Goal: Task Accomplishment & Management: Complete application form

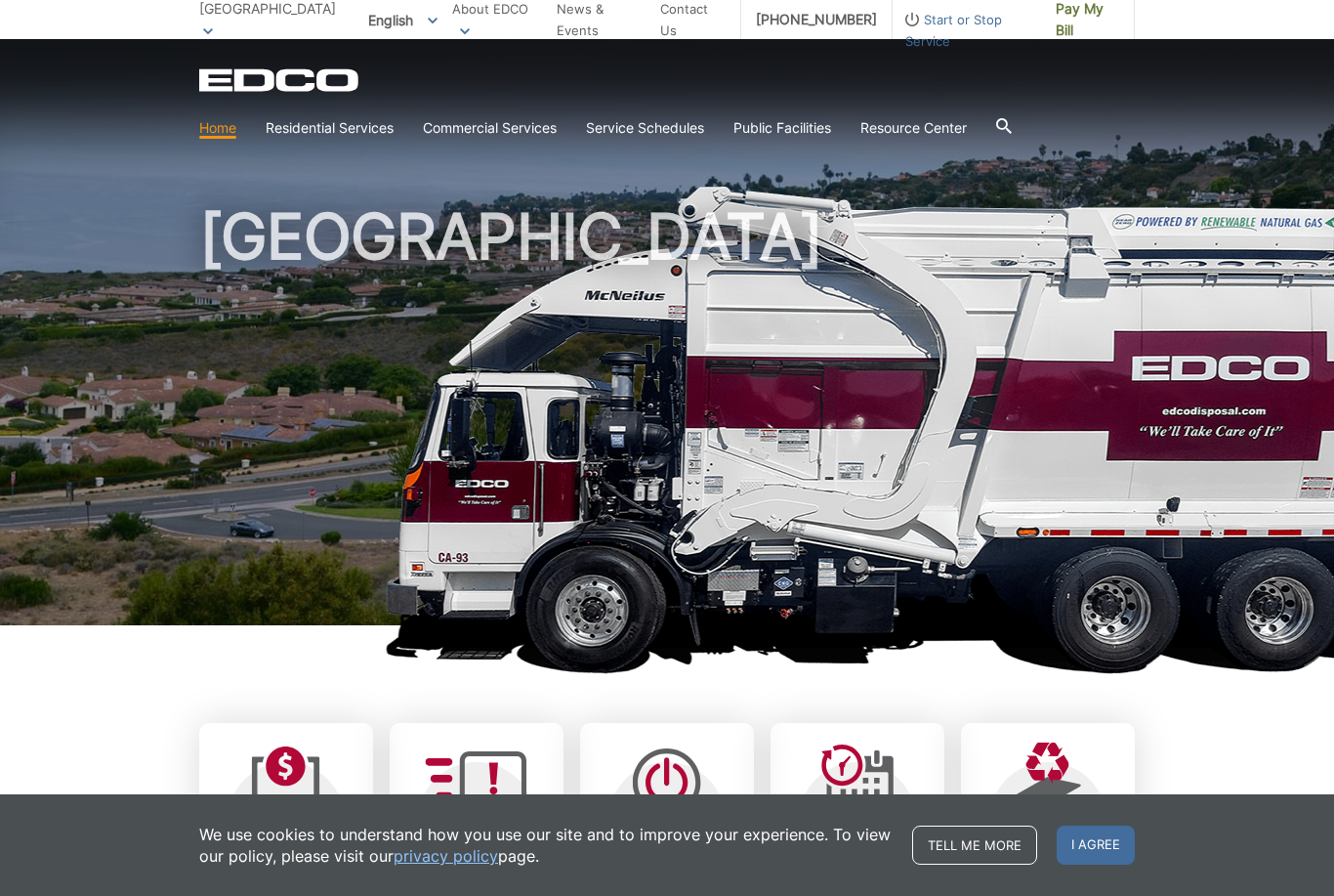
click at [0, 0] on link "Bulky Item Pickup" at bounding box center [0, 0] width 0 height 0
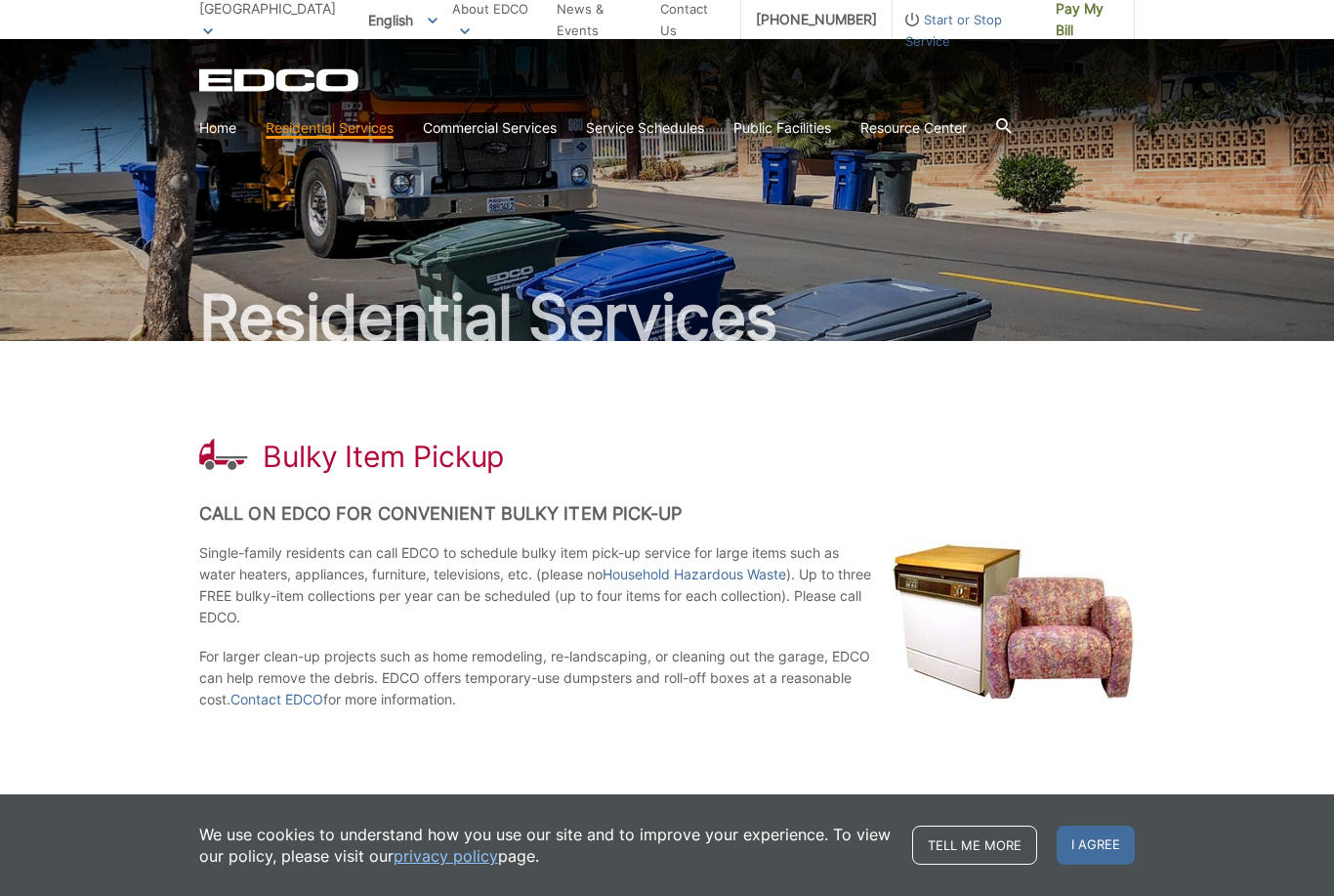
scroll to position [106, 0]
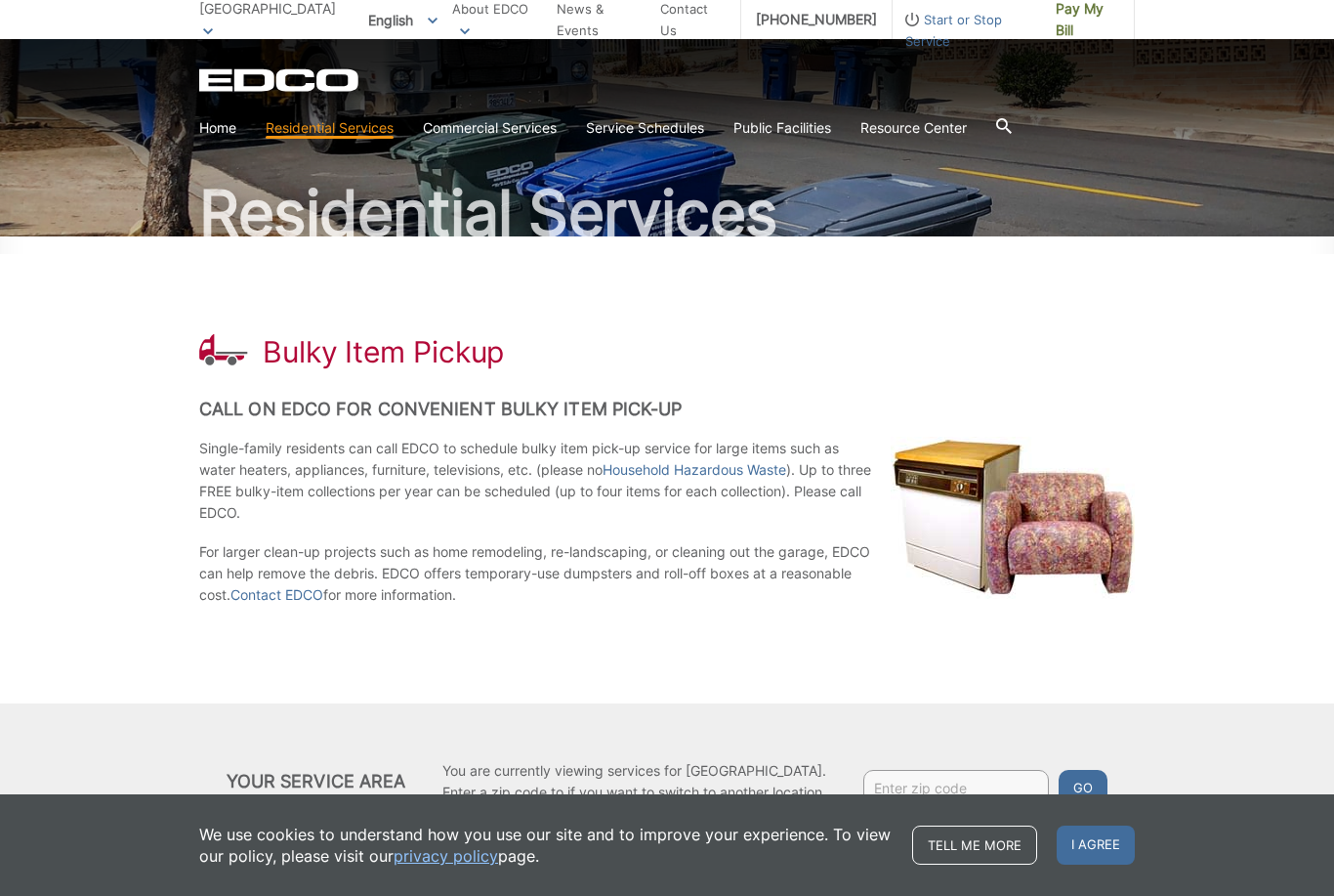
click at [284, 596] on link "Contact EDCO" at bounding box center [277, 595] width 93 height 22
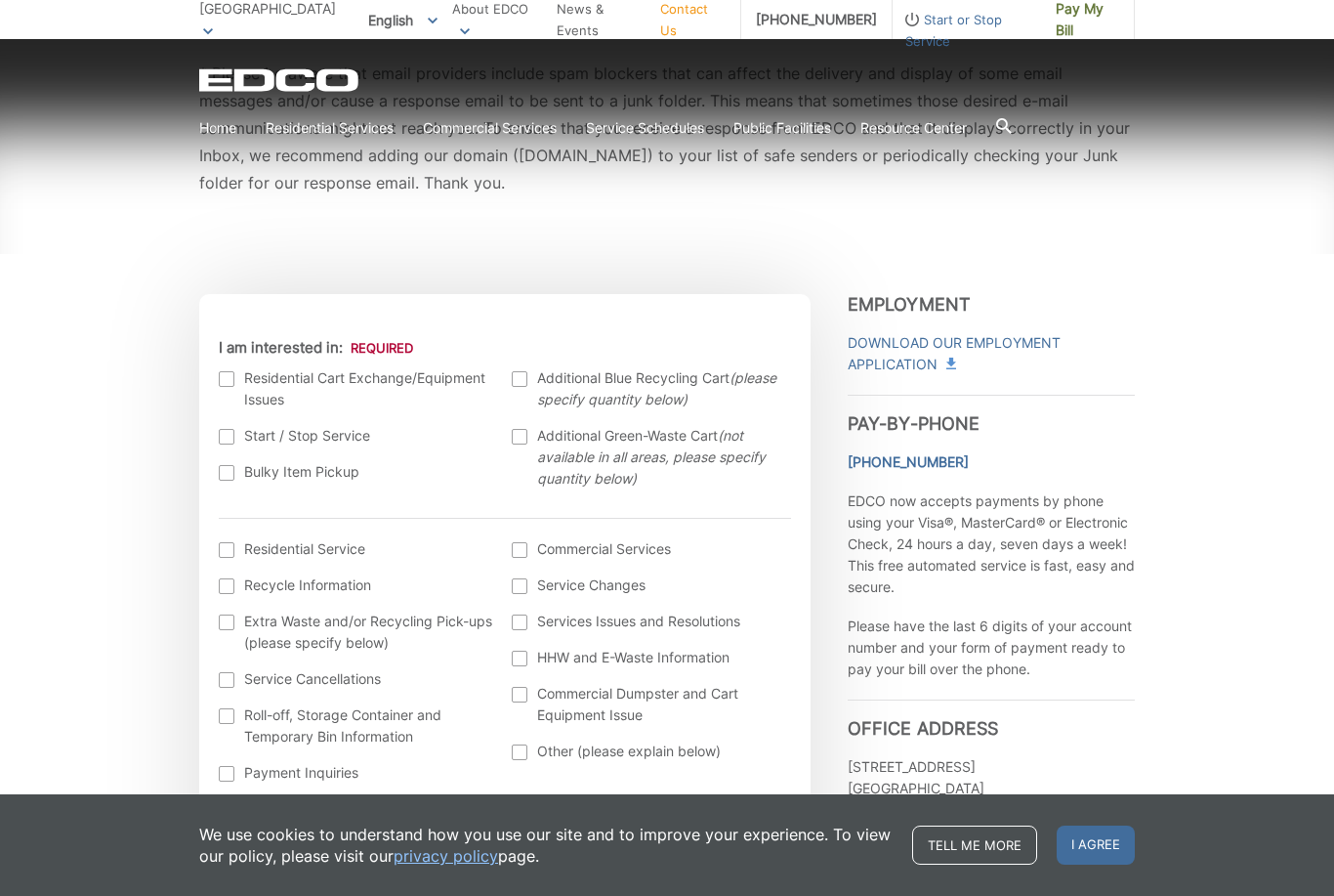
scroll to position [564, 0]
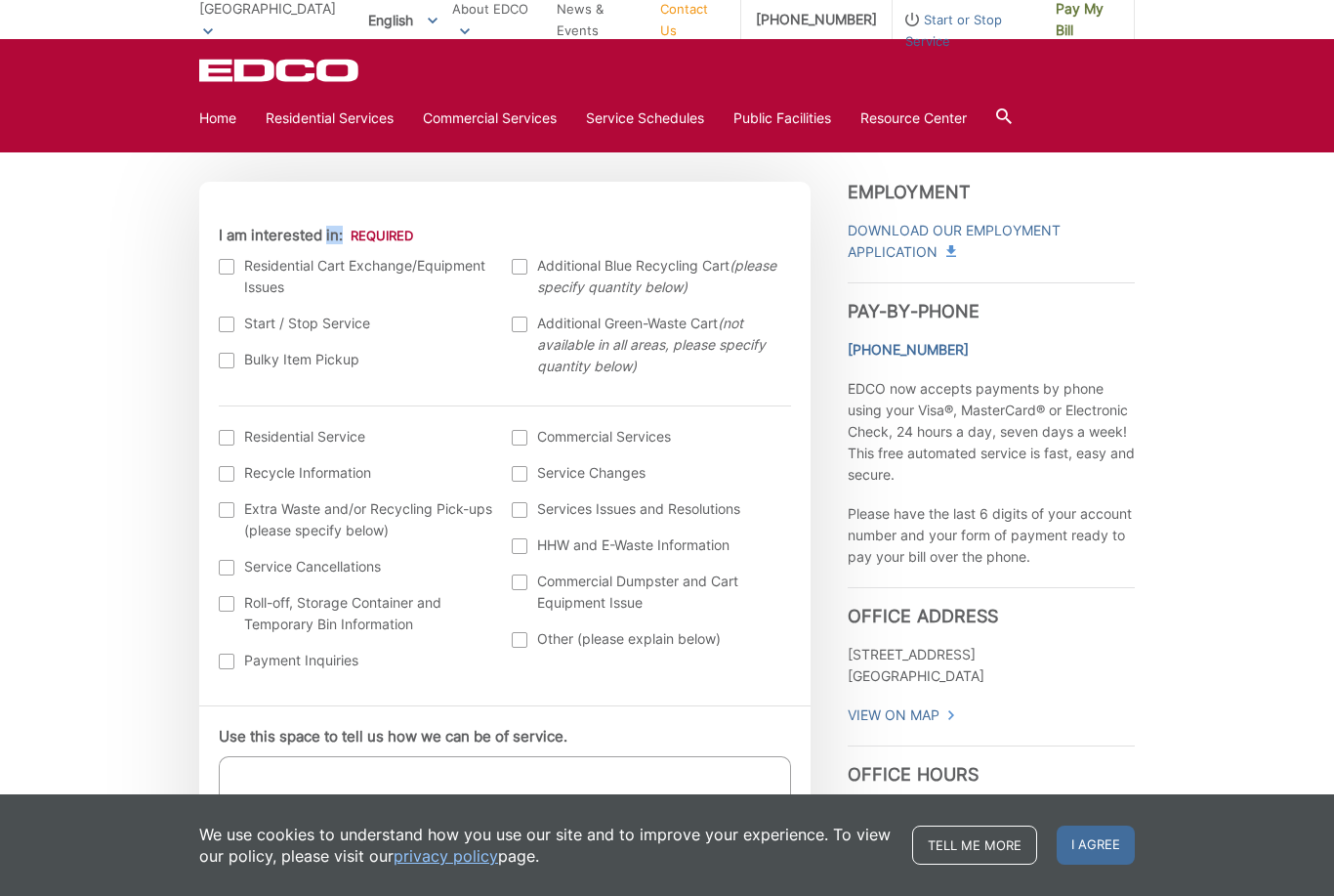
click at [223, 367] on div at bounding box center [226, 361] width 16 height 16
click at [0, 0] on input "Bulky Item Pickup" at bounding box center [0, 0] width 0 height 0
click at [258, 795] on textarea "Use this space to tell us how we can be of service." at bounding box center [504, 804] width 572 height 98
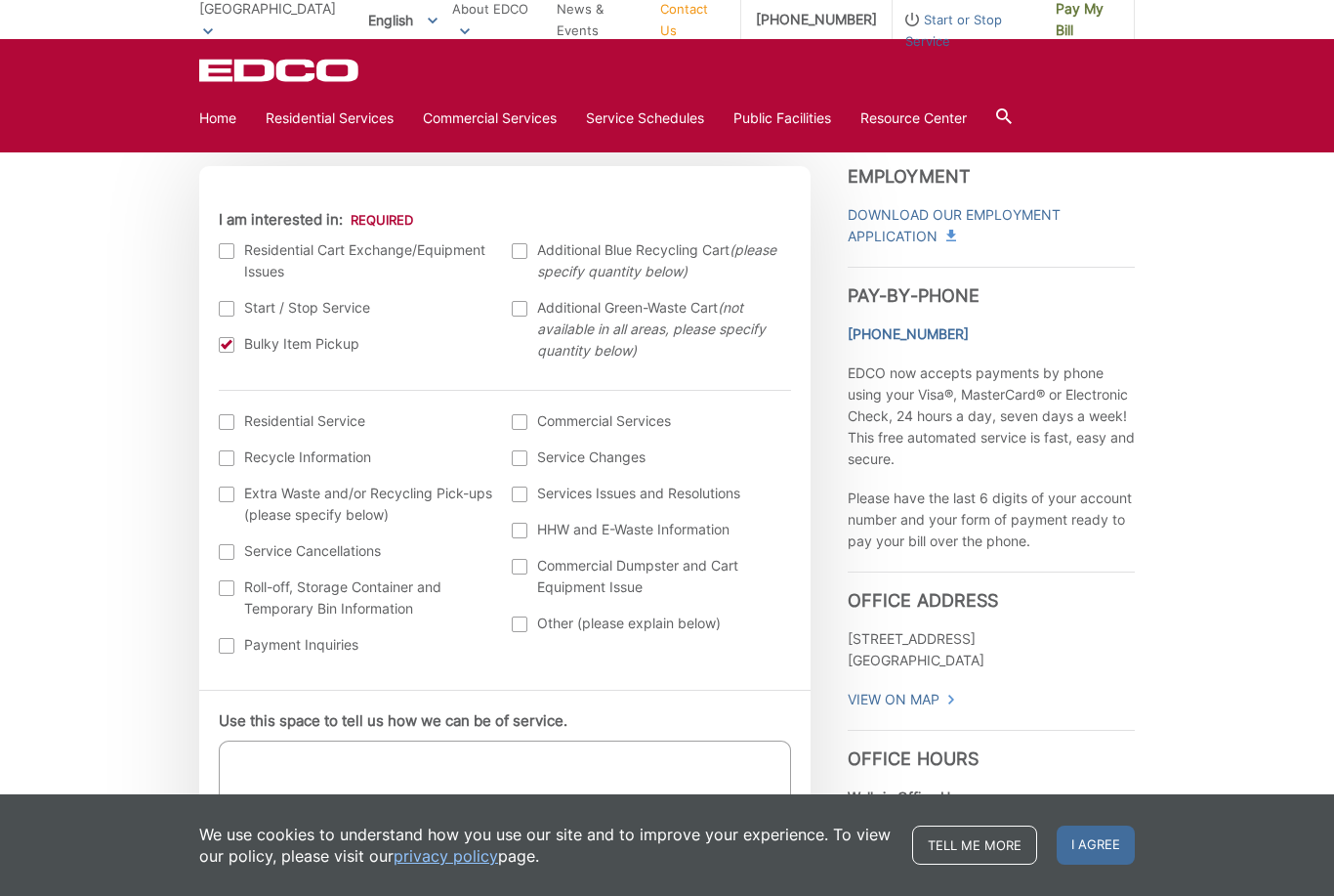
scroll to position [573, 0]
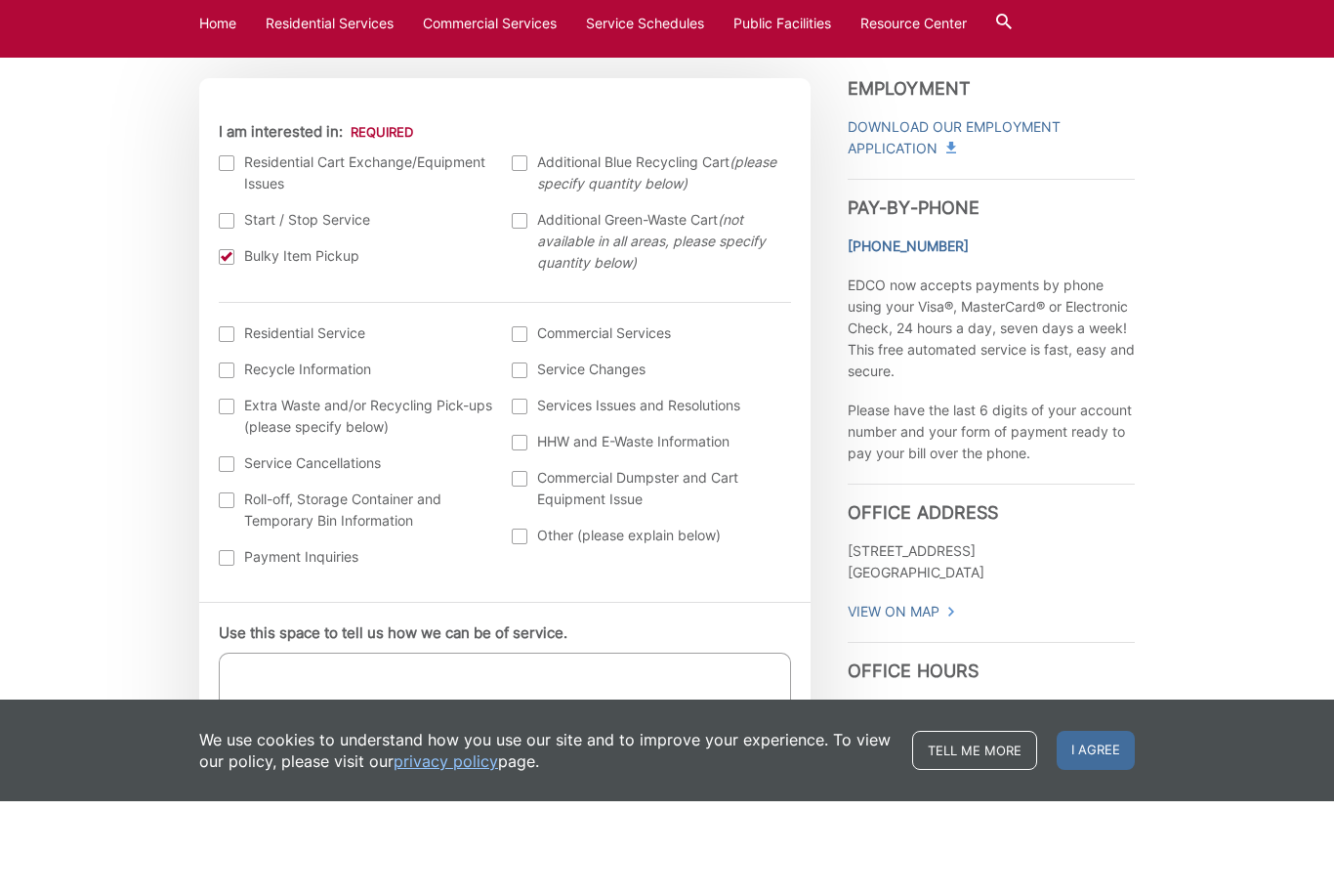
click at [231, 417] on label "Residential Service" at bounding box center [356, 428] width 275 height 22
click at [0, 0] on input "I am interested in: (continued) *" at bounding box center [0, 0] width 0 height 0
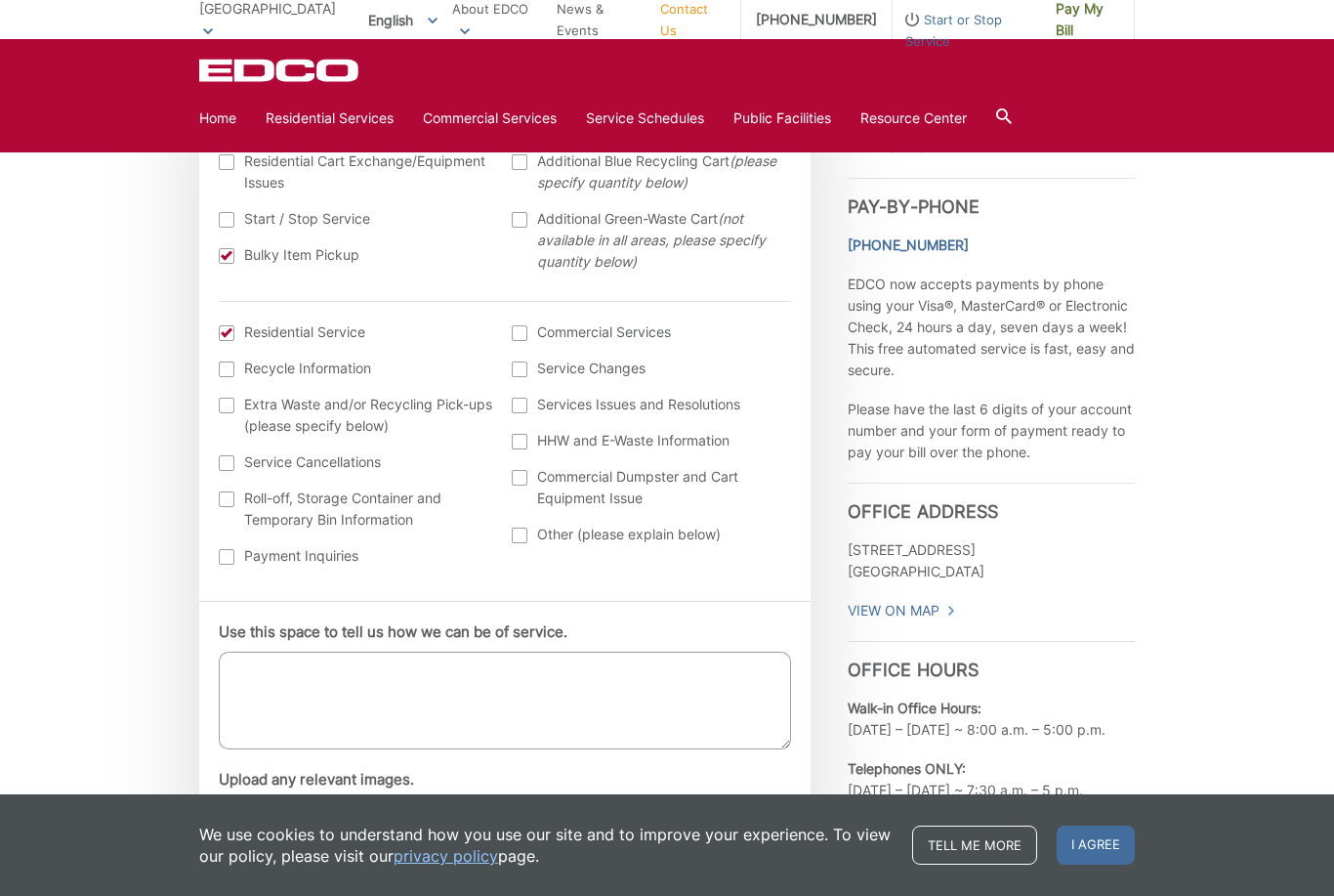
click at [257, 664] on textarea "Use this space to tell us how we can be of service." at bounding box center [504, 699] width 572 height 98
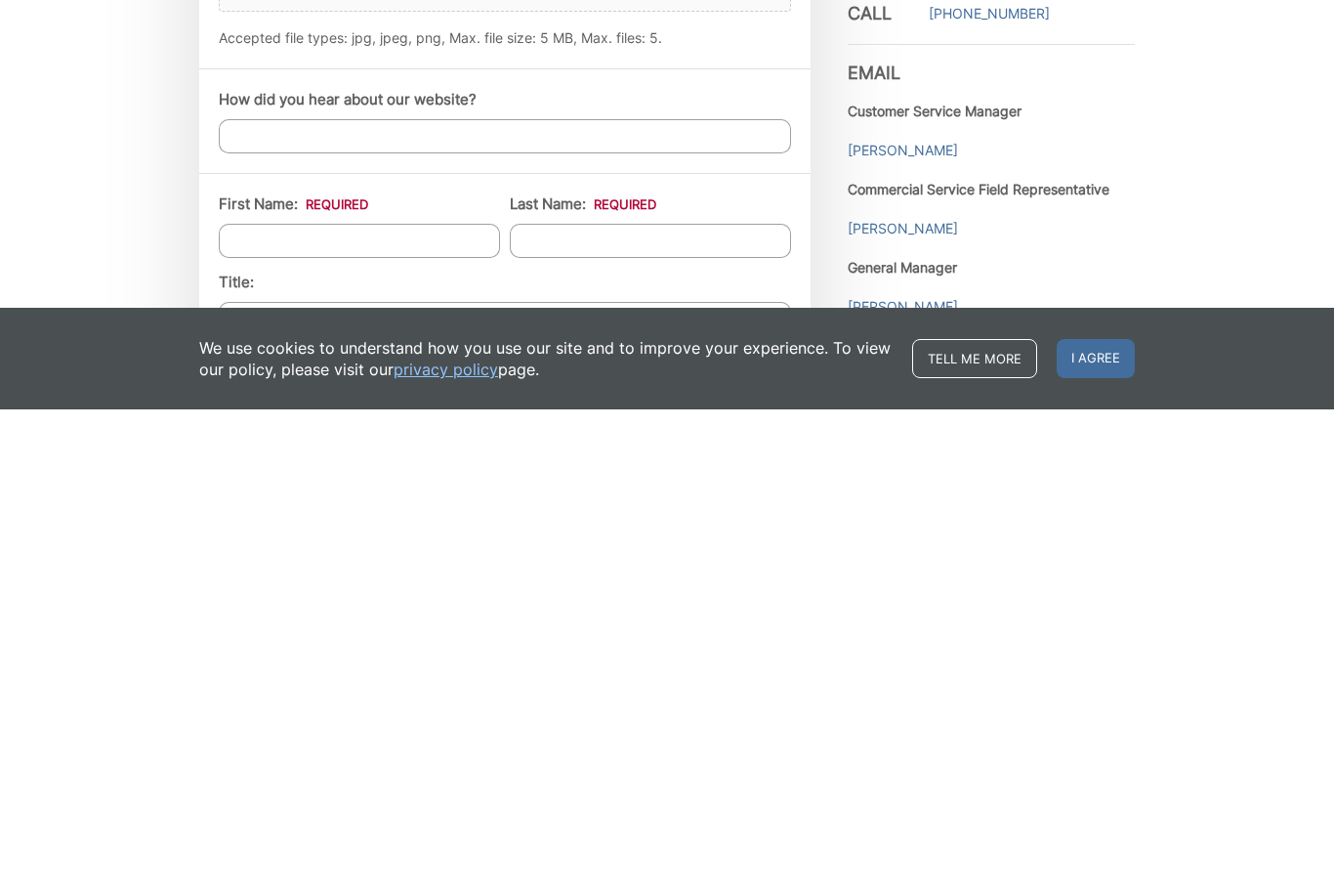
scroll to position [1094, 0]
type textarea "I need a bbq grill to be picked up."
click at [255, 707] on input "First Name: *" at bounding box center [359, 724] width 282 height 35
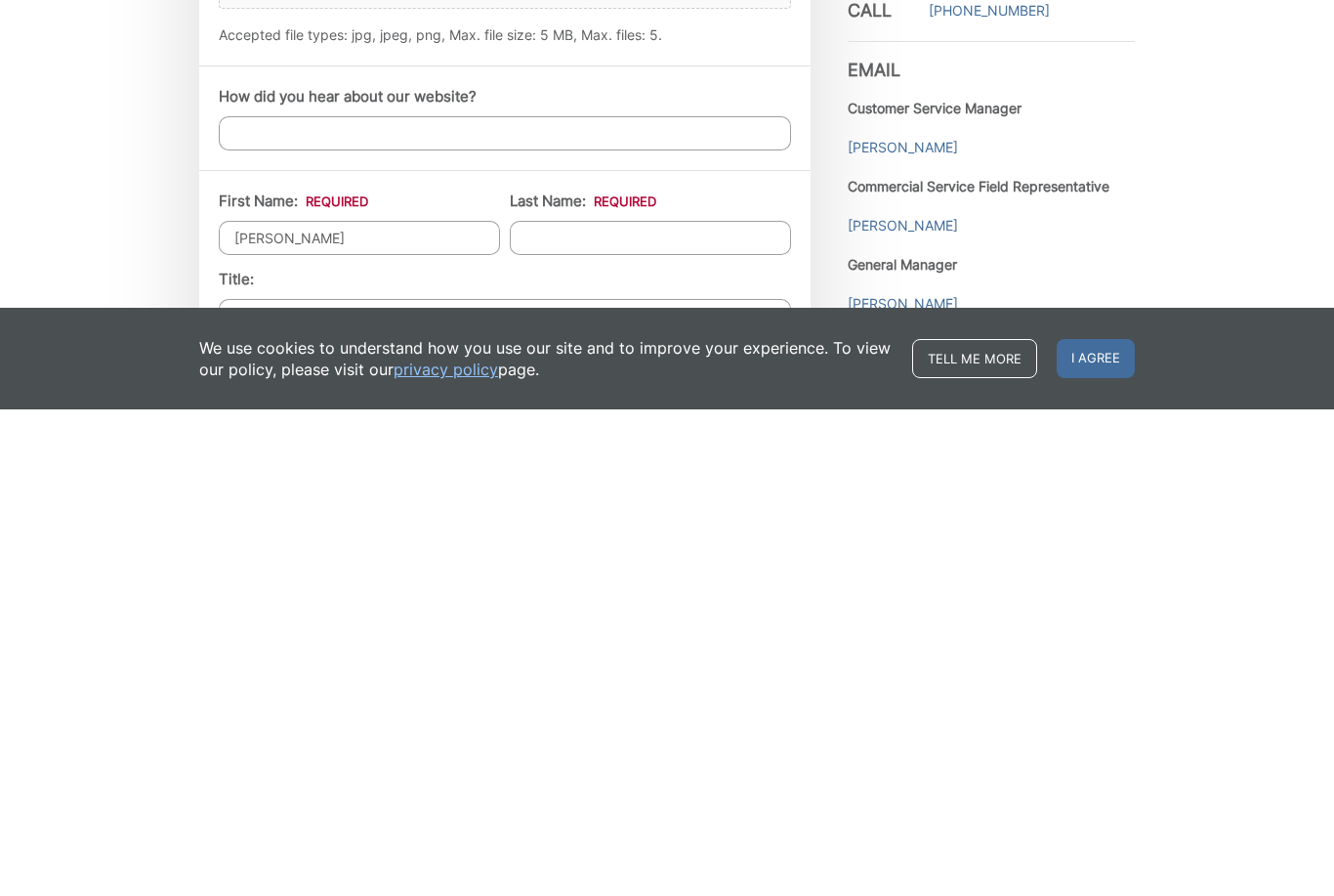
type input "[PERSON_NAME]"
click at [566, 707] on input "Last Name: *" at bounding box center [650, 724] width 282 height 35
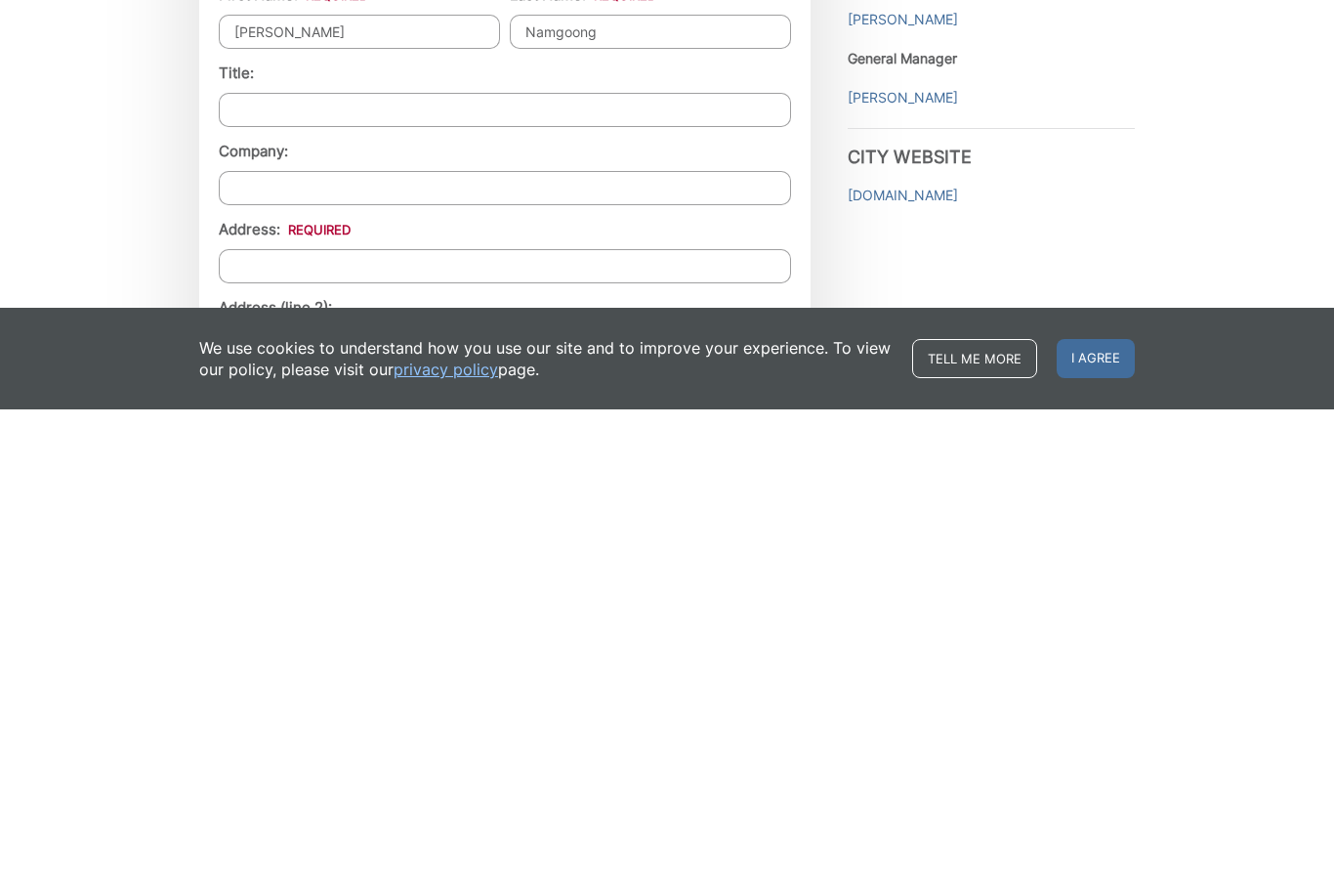
scroll to position [1334, 0]
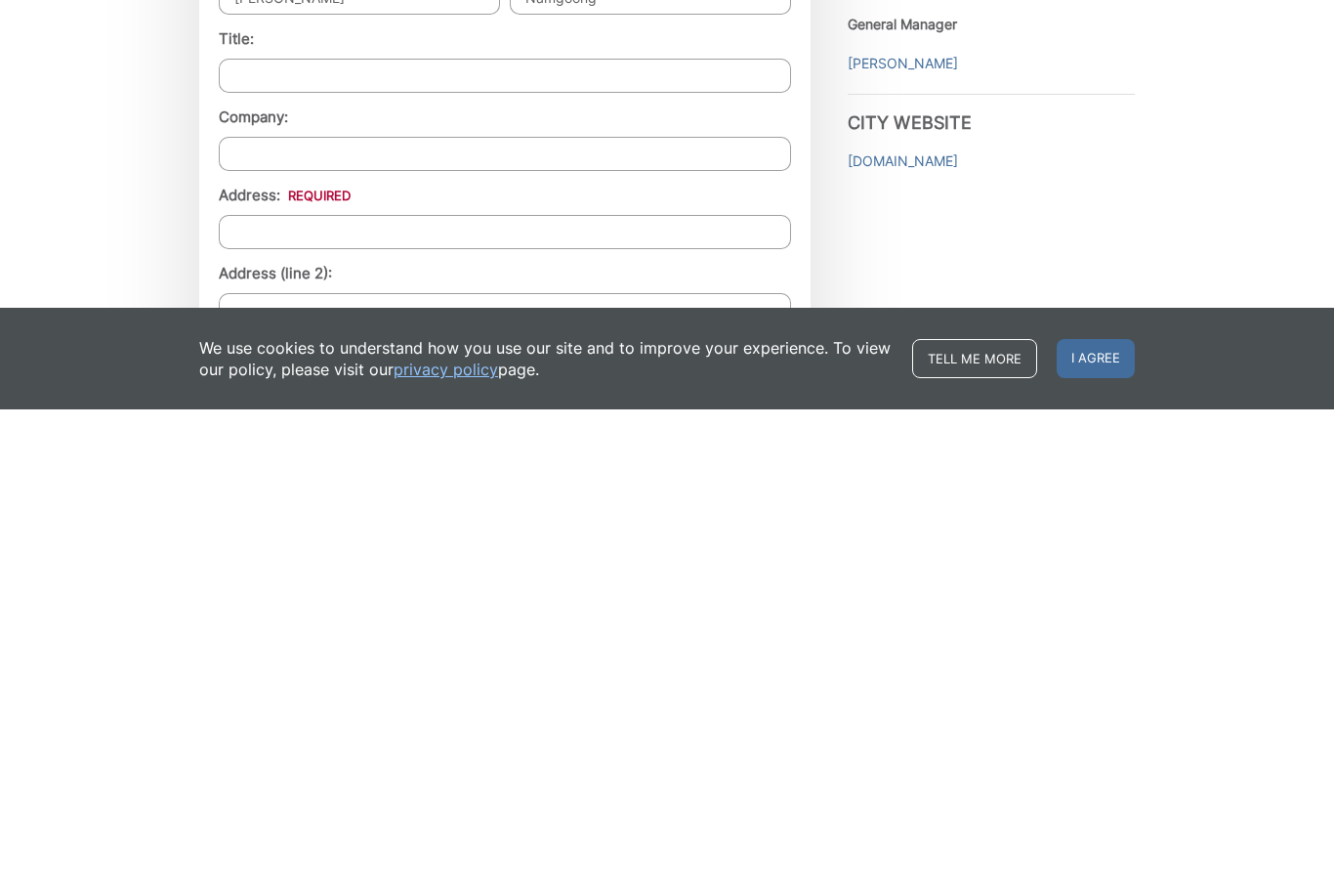
type input "Namgoong"
click at [258, 701] on input "Address: *" at bounding box center [504, 718] width 572 height 35
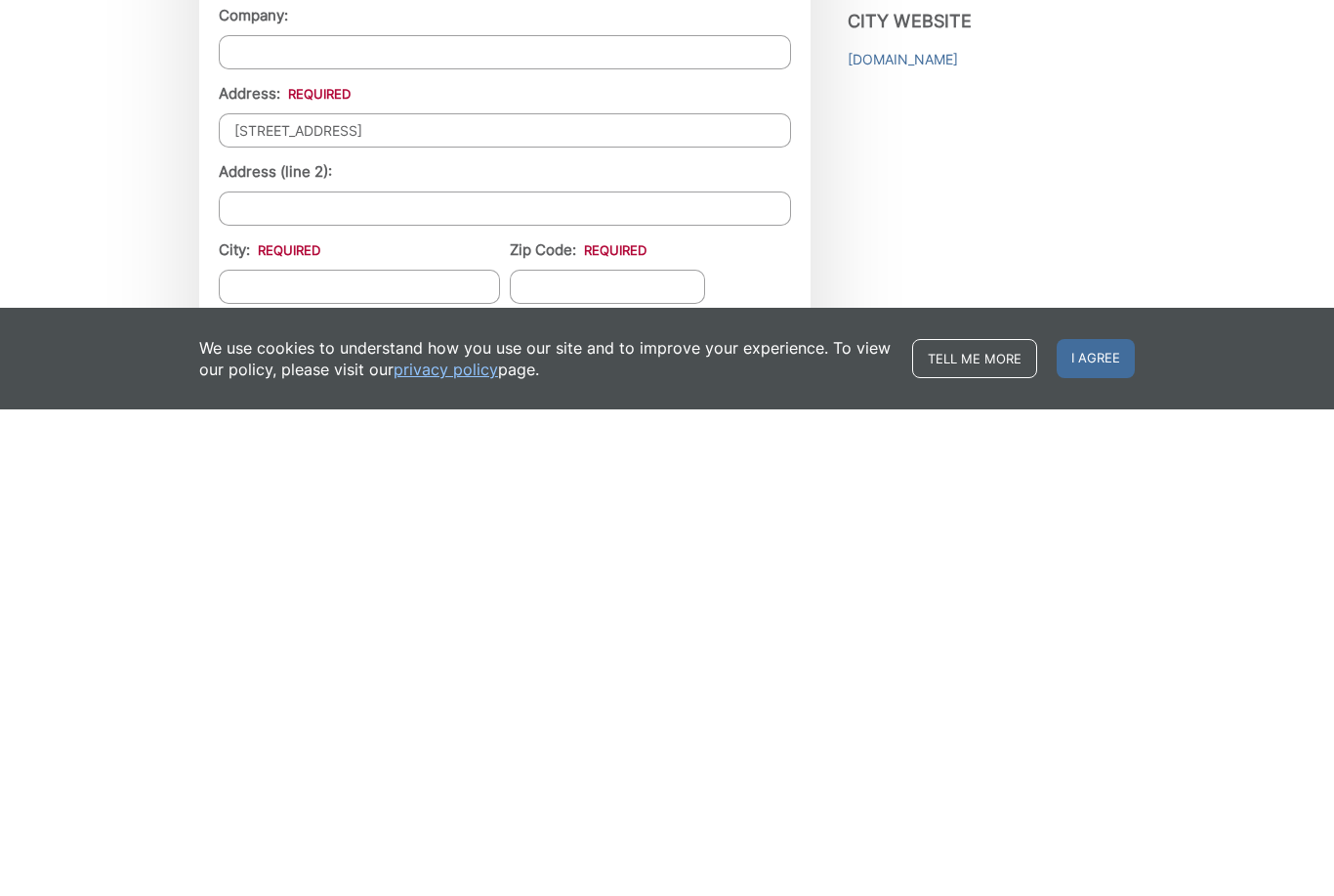
scroll to position [1479, 0]
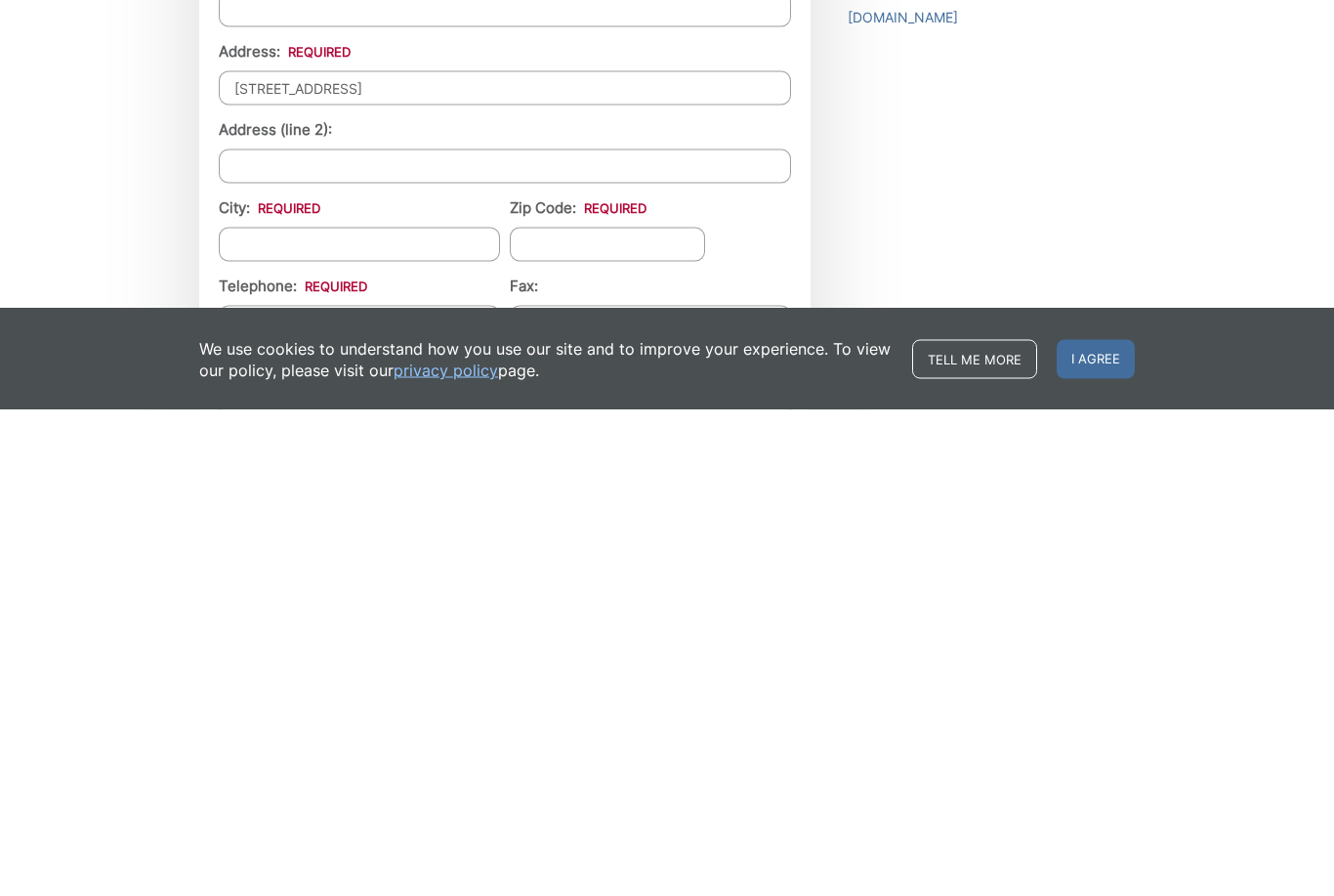
type input "[STREET_ADDRESS]"
click at [255, 713] on input "City: *" at bounding box center [359, 730] width 282 height 35
type input "[GEOGRAPHIC_DATA]"
click at [542, 713] on input "Zip Code: *" at bounding box center [608, 730] width 196 height 35
type input "90275"
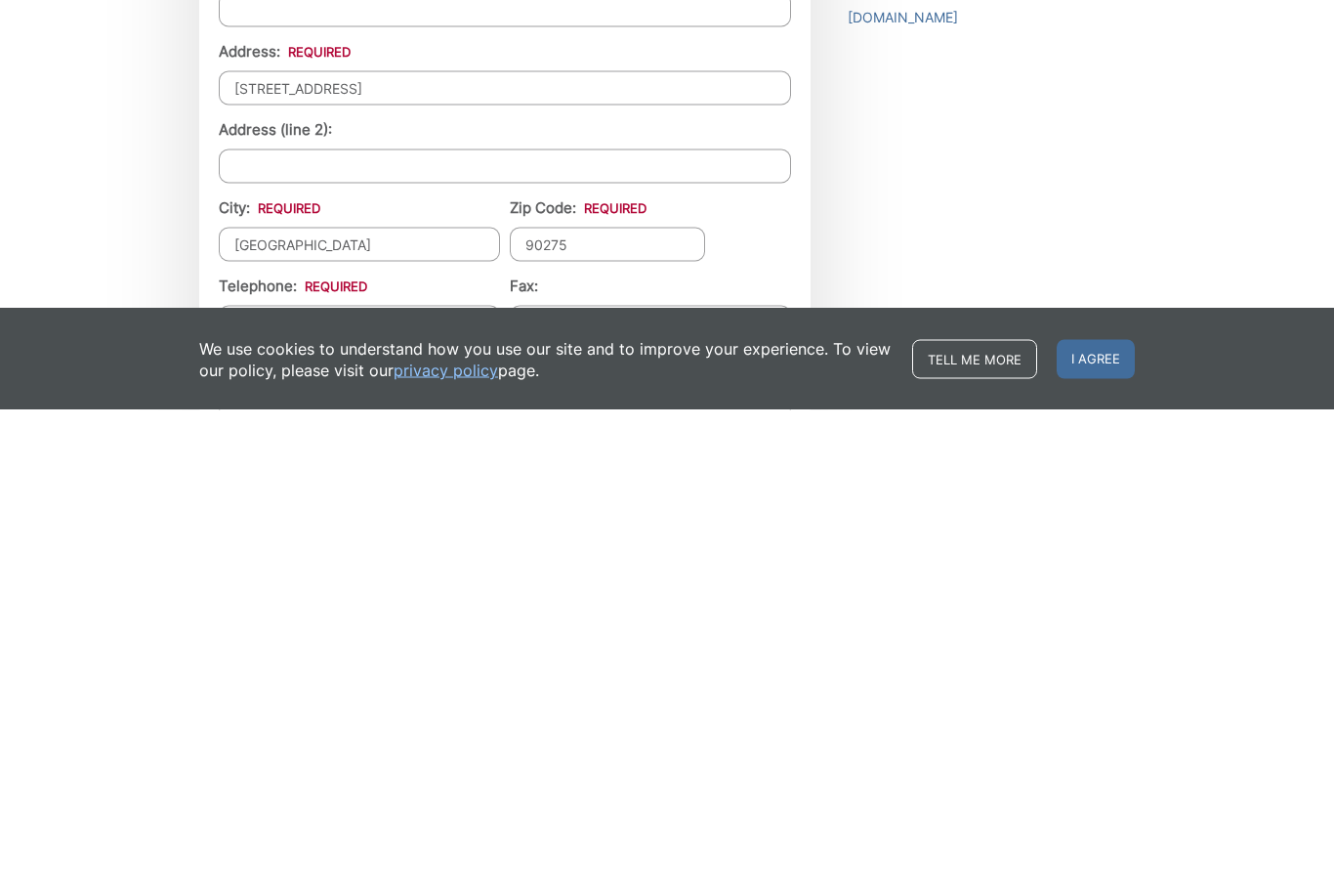
click at [250, 791] on input "Telephone: *" at bounding box center [359, 808] width 282 height 35
type input "[PHONE_NUMBER]"
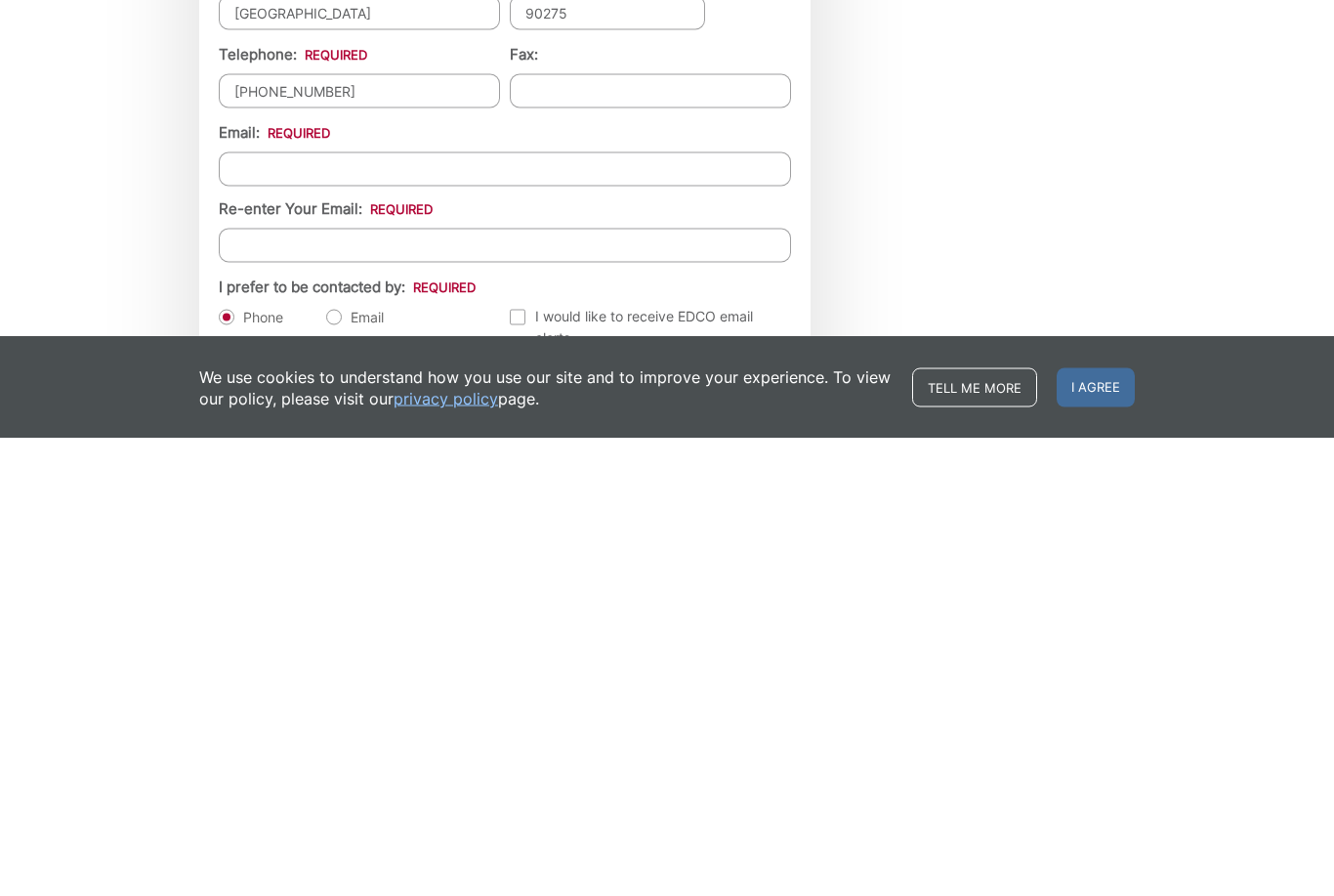
scroll to position [1798, 0]
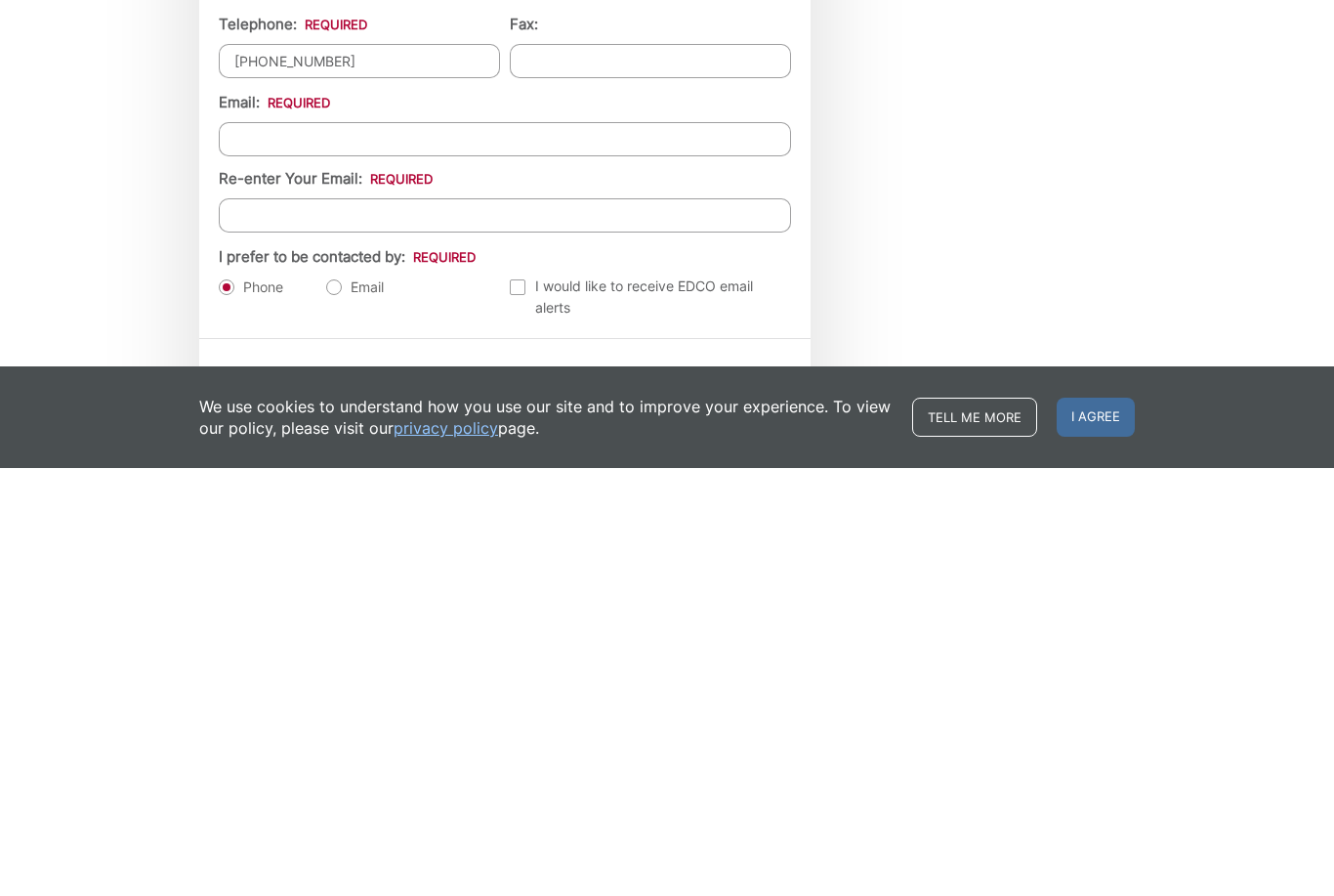
click at [248, 550] on input "Email *" at bounding box center [504, 567] width 572 height 35
type input "[EMAIL_ADDRESS][DOMAIN_NAME]"
click at [248, 626] on input "Re-enter Your Email:" at bounding box center [504, 643] width 572 height 35
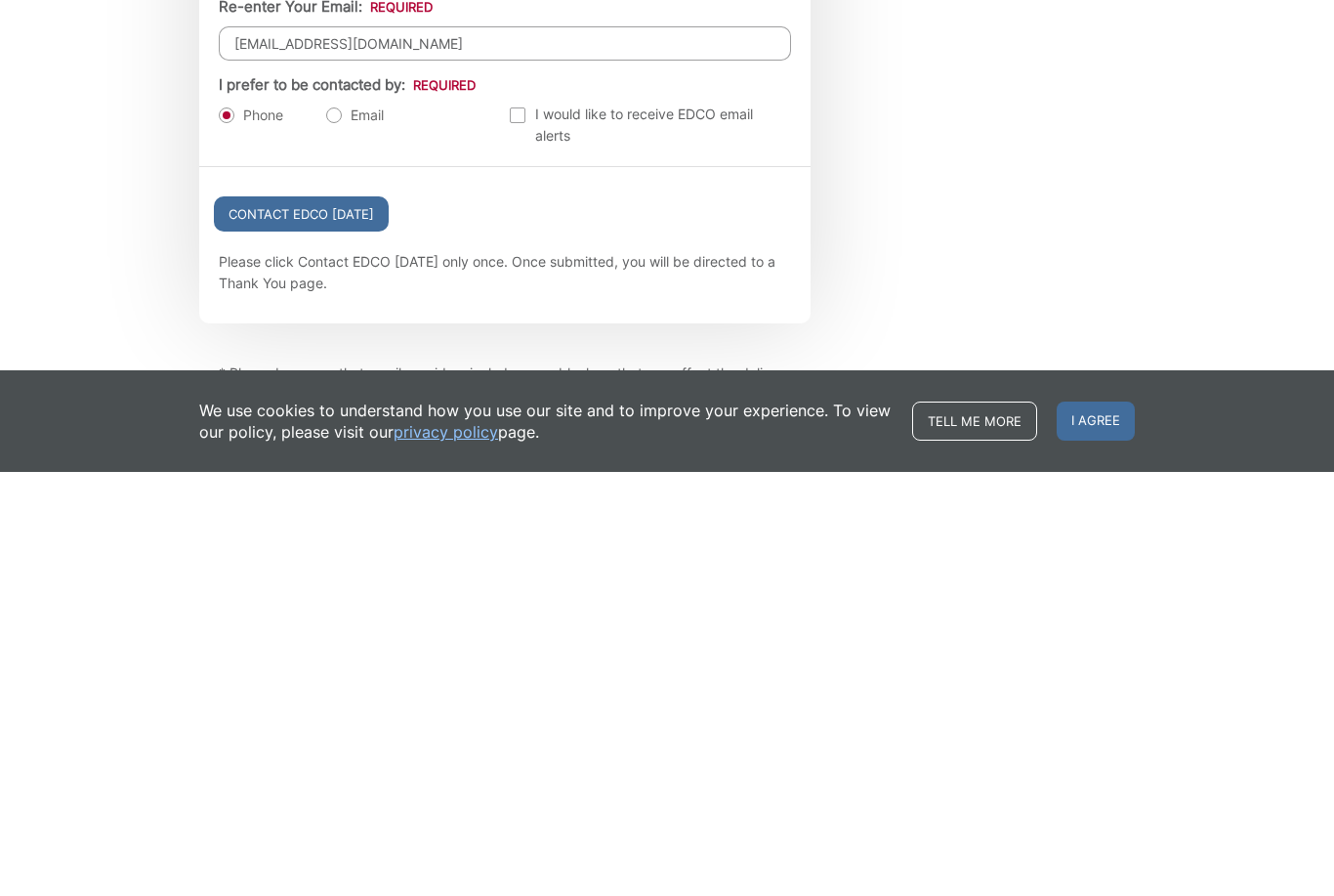
scroll to position [1974, 0]
type input "[EMAIL_ADDRESS][DOMAIN_NAME]"
click at [239, 620] on input "Contact EDCO [DATE]" at bounding box center [300, 638] width 175 height 36
